Goal: Task Accomplishment & Management: Complete application form

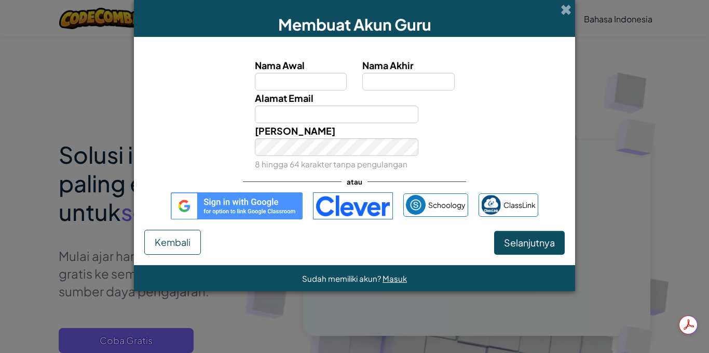
click at [252, 203] on img at bounding box center [237, 205] width 132 height 27
click at [254, 209] on img at bounding box center [237, 205] width 132 height 27
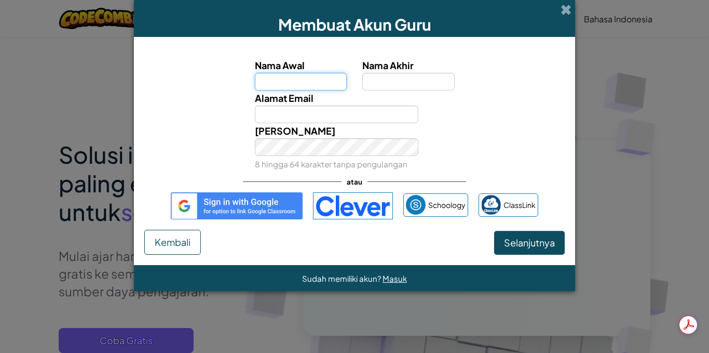
click at [304, 81] on input "Nama Awal" at bounding box center [301, 82] width 92 height 18
type input "Suprianto"
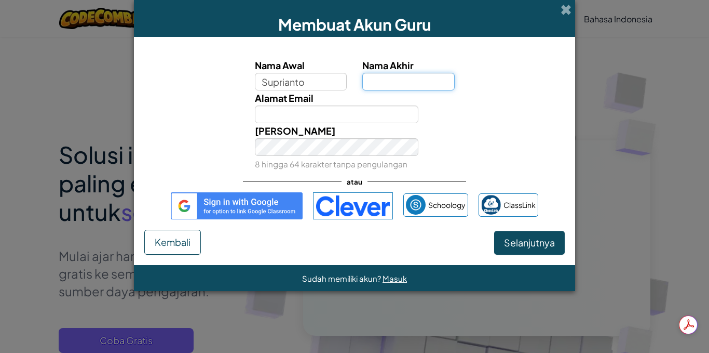
click at [390, 84] on input "Nama Akhir" at bounding box center [409, 82] width 92 height 18
type input ", S.Pd"
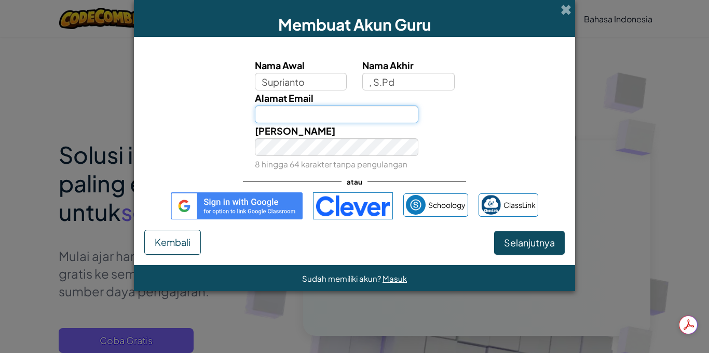
click at [314, 116] on input "Alamat Email" at bounding box center [337, 114] width 164 height 18
type input "[EMAIL_ADDRESS][DOMAIN_NAME]"
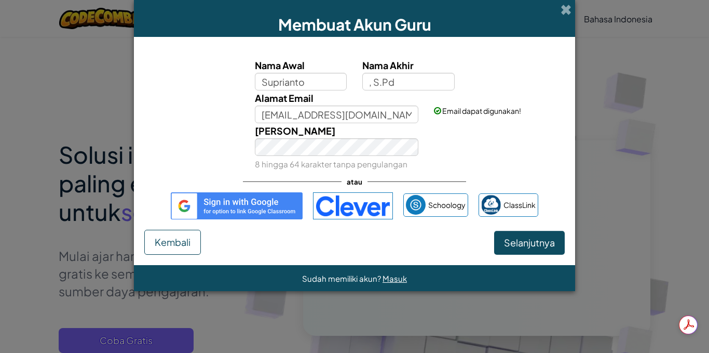
click at [192, 109] on div "Alamat Email [EMAIL_ADDRESS][DOMAIN_NAME] Email dapat digunakan!" at bounding box center [354, 106] width 431 height 33
click at [261, 206] on img at bounding box center [237, 205] width 132 height 27
click at [519, 248] on span "Selanjutnya" at bounding box center [529, 242] width 51 height 12
click at [529, 253] on button "Selanjutnya" at bounding box center [529, 243] width 71 height 24
select select "[GEOGRAPHIC_DATA]"
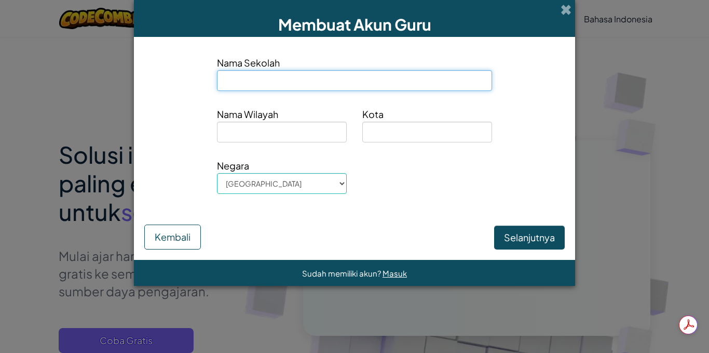
click at [320, 78] on input at bounding box center [354, 80] width 275 height 21
type input "SD [DEMOGRAPHIC_DATA] [PERSON_NAME] [GEOGRAPHIC_DATA]"
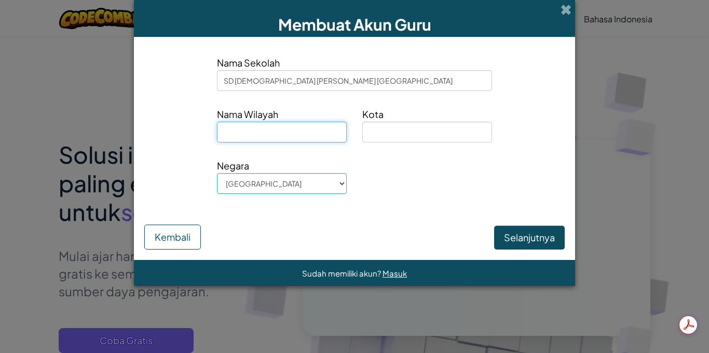
click at [294, 128] on input at bounding box center [282, 132] width 130 height 21
type input "[GEOGRAPHIC_DATA]"
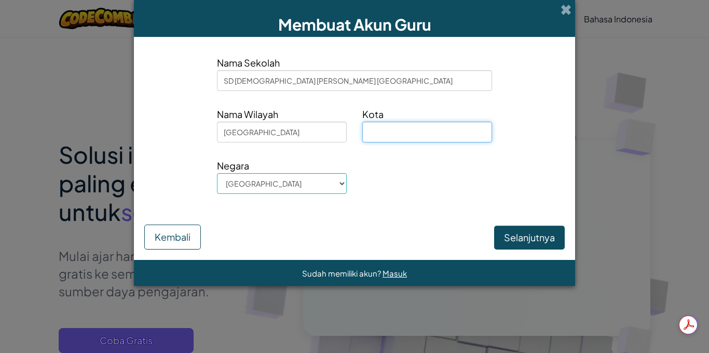
click at [401, 129] on input at bounding box center [428, 132] width 130 height 21
type input "[GEOGRAPHIC_DATA]"
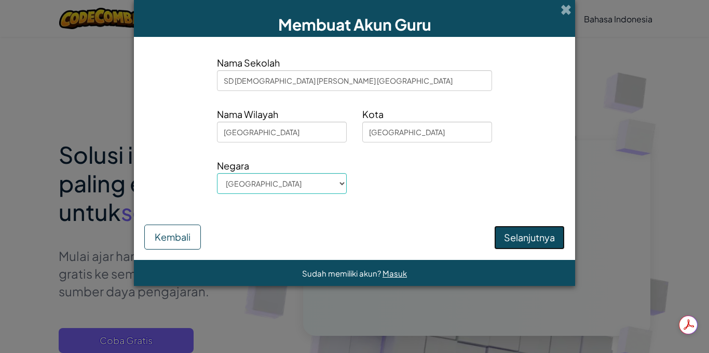
click at [537, 240] on button "Selanjutnya" at bounding box center [529, 237] width 71 height 24
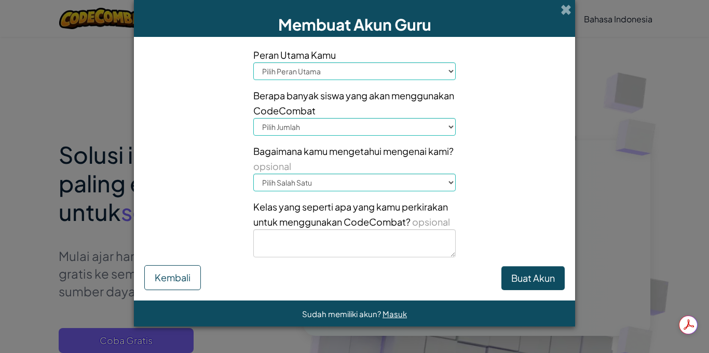
click at [324, 75] on select "Pilih Peran Utama Kepala Sekolah Orang Tua Koordinator Teknologi Guru Spesialis…" at bounding box center [354, 71] width 203 height 18
select select "Teacher"
click at [253, 62] on select "Pilih Peran Utama Kepala Sekolah Orang Tua Koordinator Teknologi Guru Spesialis…" at bounding box center [354, 71] width 203 height 18
click at [317, 129] on select "Pilih Jumlah 1-10 11-50 [PHONE_NUMBER] [PHONE_NUMBER] 1000+" at bounding box center [354, 127] width 203 height 18
select select "11-50"
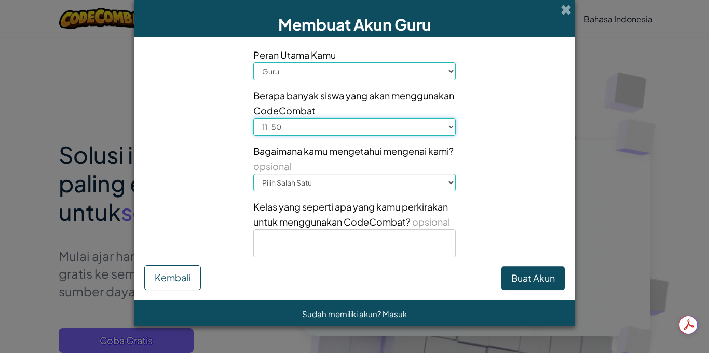
click at [253, 118] on select "Pilih Jumlah 1-10 11-50 [PHONE_NUMBER] [PHONE_NUMBER] 1000+" at bounding box center [354, 127] width 203 height 18
click at [324, 182] on select "Pilih Salah Satu Konferensi (misalnya ISTE) [DOMAIN_NAME][URL] of Code Guru Adm…" at bounding box center [354, 182] width 203 height 18
select select "A teacher"
click at [253, 173] on select "Pilih Salah Satu Konferensi (misalnya ISTE) [DOMAIN_NAME][URL] of Code Guru Adm…" at bounding box center [354, 182] width 203 height 18
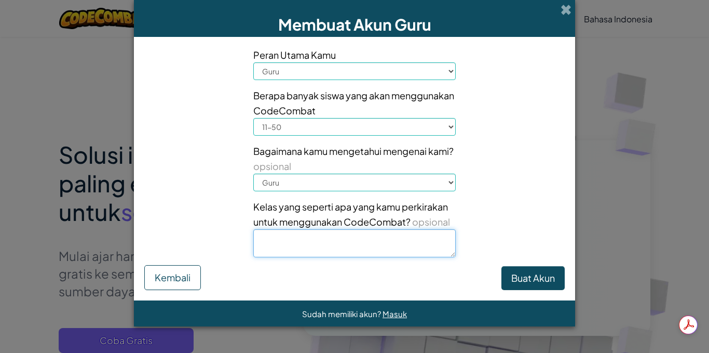
click at [329, 236] on textarea at bounding box center [354, 243] width 203 height 28
type textarea "seru dan menyenangakan"
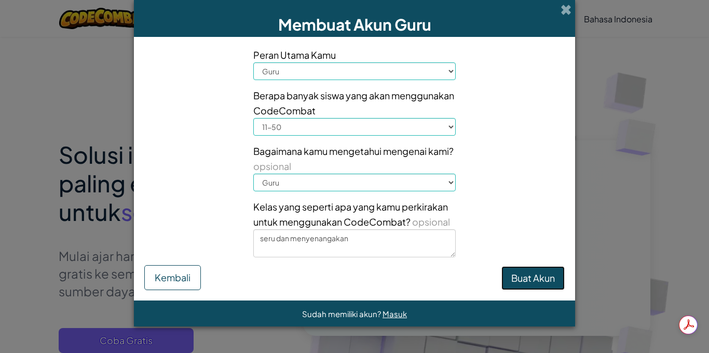
click at [508, 285] on button "Buat Akun" at bounding box center [533, 278] width 63 height 24
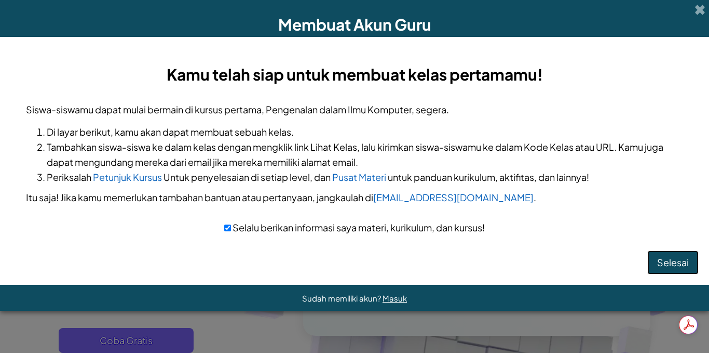
click at [674, 254] on button "Selesai" at bounding box center [673, 262] width 51 height 24
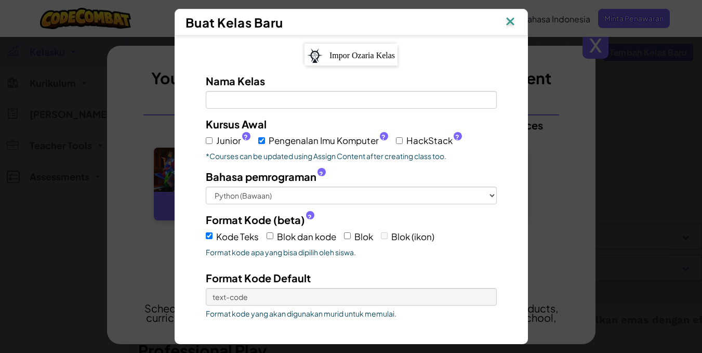
click at [511, 19] on img at bounding box center [510, 23] width 14 height 16
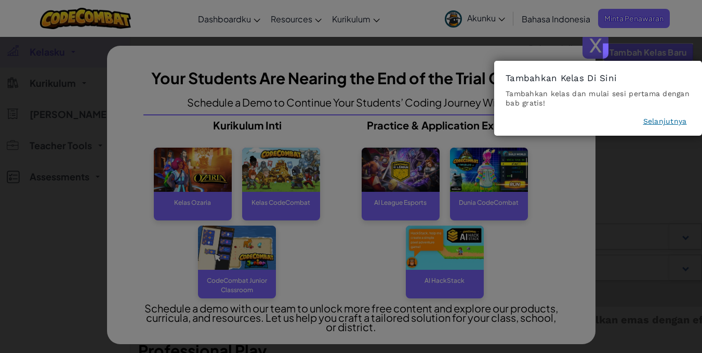
click at [663, 115] on div "Tambahkan Kelas Di Sini Tambahkan kelas dan mulai sesi pertama dengan bab grati…" at bounding box center [598, 98] width 208 height 75
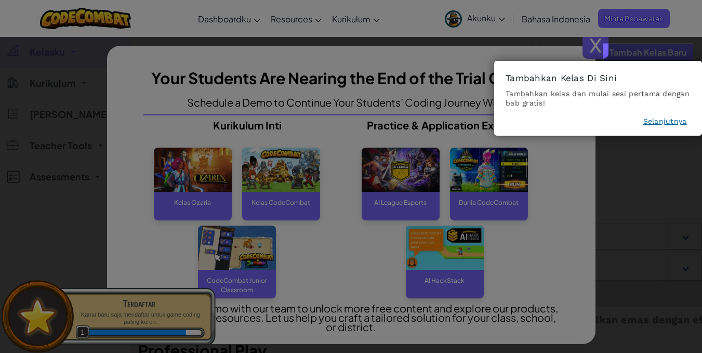
click at [667, 120] on button "Selanjutnya" at bounding box center [665, 121] width 44 height 10
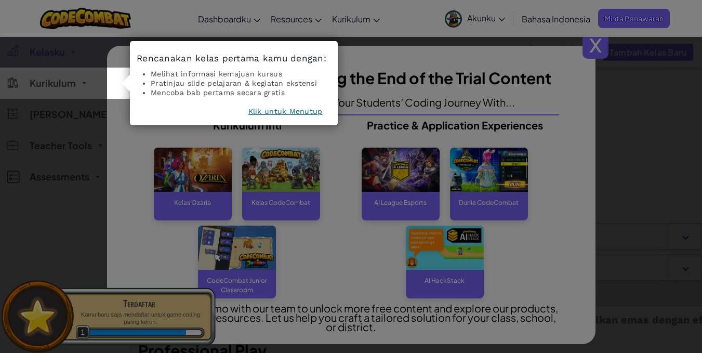
click at [599, 48] on icon at bounding box center [354, 176] width 709 height 353
click at [293, 110] on button "Klik untuk Menutup" at bounding box center [285, 111] width 74 height 10
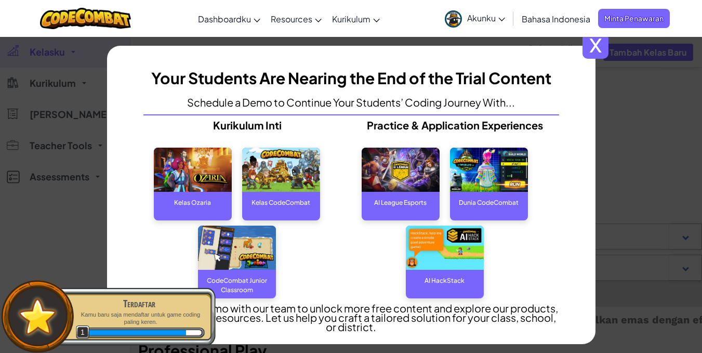
click at [608, 50] on span "x" at bounding box center [595, 46] width 26 height 26
